Goal: Complete application form

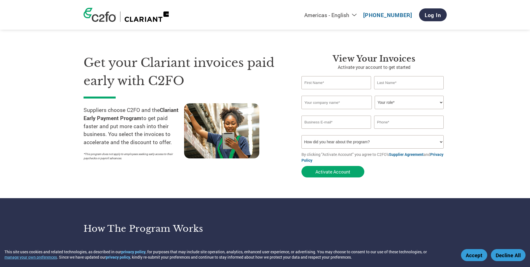
drag, startPoint x: 0, startPoint y: 0, endPoint x: 332, endPoint y: 83, distance: 341.9
click at [331, 82] on input "text" at bounding box center [337, 82] width 70 height 13
click at [331, 81] on input "text" at bounding box center [337, 82] width 70 height 13
type input "Helen"
click at [382, 81] on input "text" at bounding box center [409, 82] width 70 height 13
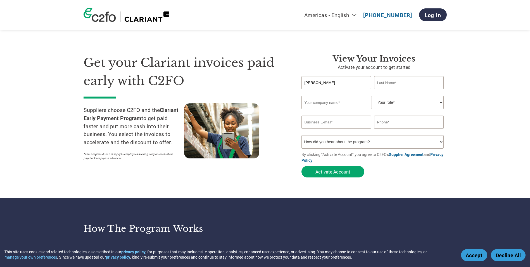
type input "Szitas"
type input "mrpeterszitas@hotmail.com"
type input "0401700502"
click at [311, 102] on input "text" at bounding box center [337, 102] width 70 height 13
type input "Bunford Laundry Service Pty Ltd"
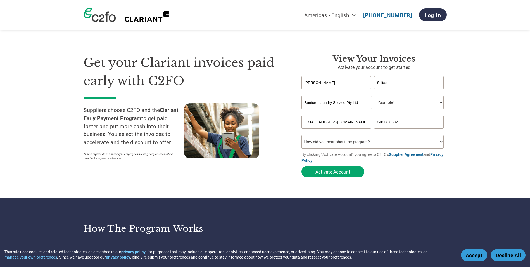
click at [305, 122] on input "mrpeterszitas@hotmail.com" at bounding box center [337, 121] width 70 height 13
type input "m"
type input "bunfordlaundry@outlook.com"
click at [372, 142] on select "How did you hear about the program? Received a letter Email Social Media Online…" at bounding box center [373, 141] width 143 height 13
select select "Other"
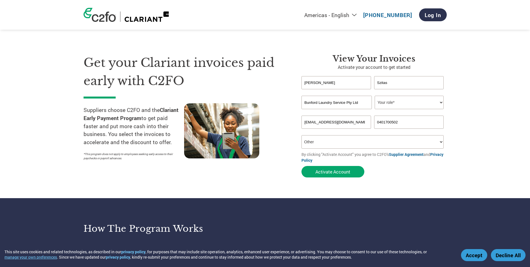
click at [302, 135] on select "How did you hear about the program? Received a letter Email Social Media Online…" at bounding box center [373, 141] width 143 height 13
click at [328, 169] on button "Activate Account" at bounding box center [333, 171] width 63 height 11
click at [441, 101] on select "Your role* CFO Controller Credit Manager Finance Director Treasurer CEO Preside…" at bounding box center [409, 102] width 69 height 13
select select "OWNER_FOUNDER"
click at [375, 96] on select "Your role* CFO Controller Credit Manager Finance Director Treasurer CEO Preside…" at bounding box center [409, 102] width 69 height 13
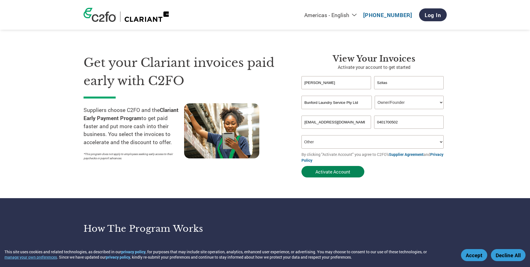
click at [334, 169] on button "Activate Account" at bounding box center [333, 171] width 63 height 11
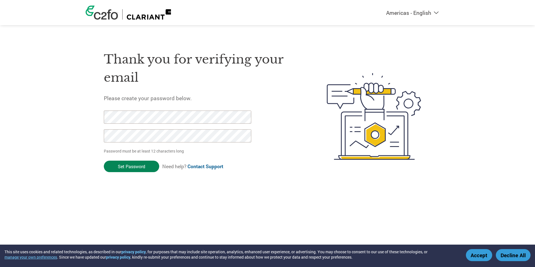
click at [133, 164] on input "Set Password" at bounding box center [131, 165] width 55 height 11
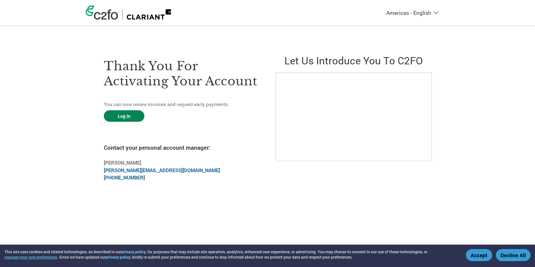
click at [121, 113] on link "Log In" at bounding box center [124, 115] width 41 height 11
